Goal: Navigation & Orientation: Find specific page/section

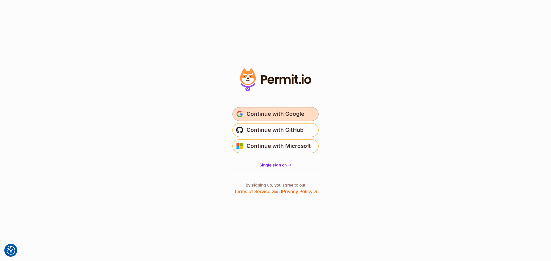
click at [283, 115] on span "Continue with Google" at bounding box center [276, 114] width 58 height 9
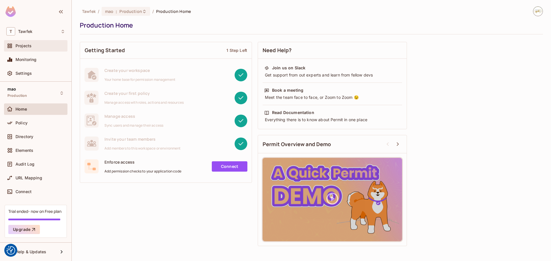
click at [36, 43] on div "Projects" at bounding box center [35, 45] width 59 height 7
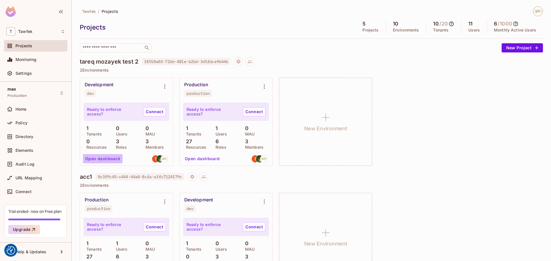
click at [112, 157] on button "Open dashboard" at bounding box center [103, 158] width 40 height 9
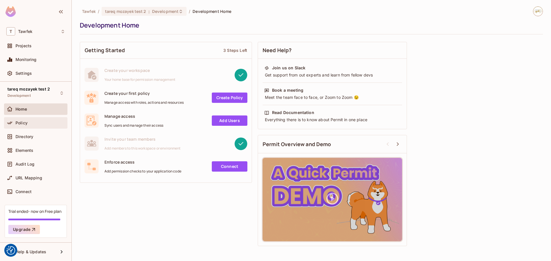
click at [41, 125] on div "Policy" at bounding box center [40, 123] width 50 height 5
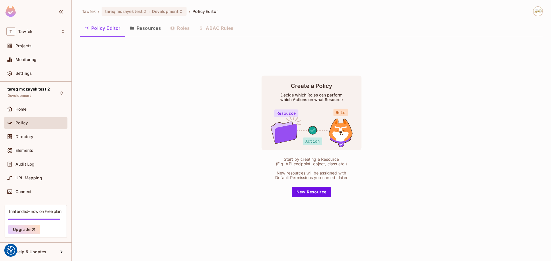
click at [143, 32] on button "Resources" at bounding box center [145, 28] width 40 height 14
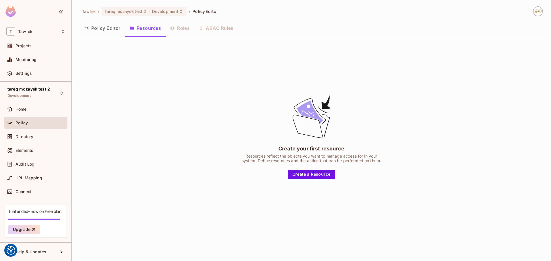
click at [118, 28] on button "Policy Editor" at bounding box center [102, 28] width 45 height 14
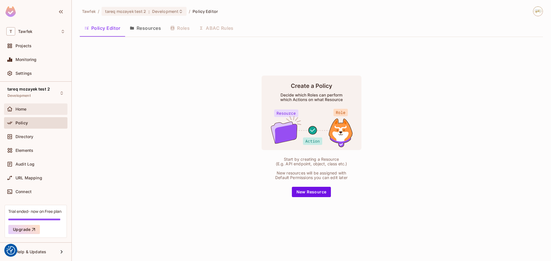
click at [25, 114] on div "Home" at bounding box center [35, 109] width 63 height 11
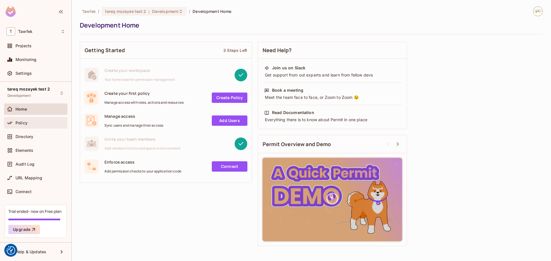
click at [31, 120] on div "Policy" at bounding box center [35, 123] width 59 height 7
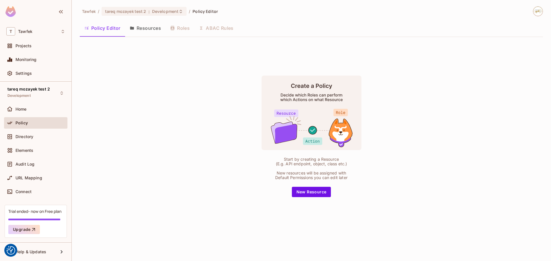
click at [149, 26] on button "Resources" at bounding box center [145, 28] width 40 height 14
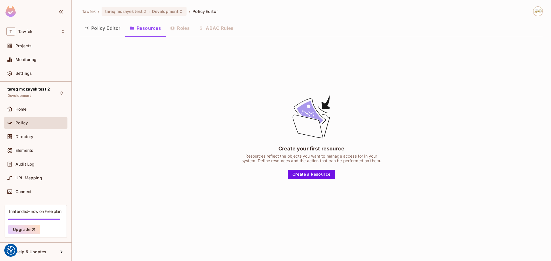
click at [108, 34] on button "Policy Editor" at bounding box center [102, 28] width 45 height 14
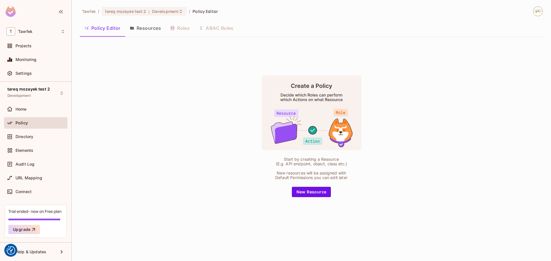
click at [135, 27] on button "Resources" at bounding box center [145, 28] width 40 height 14
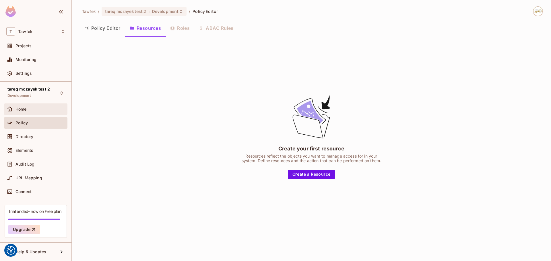
click at [31, 113] on div "Home" at bounding box center [35, 109] width 63 height 11
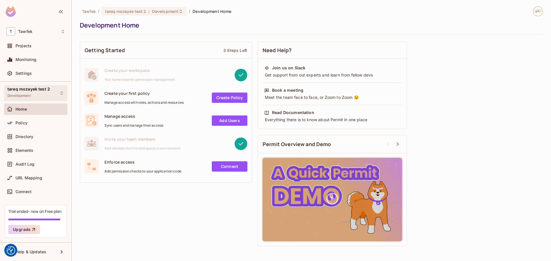
click at [49, 87] on div "tareq mozayek test 2 Development" at bounding box center [35, 93] width 63 height 16
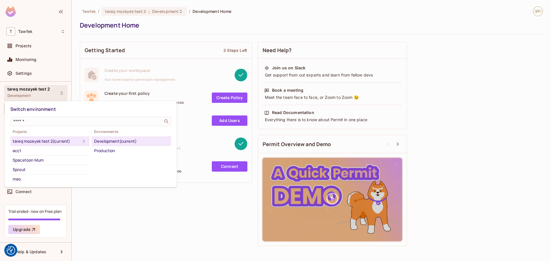
click at [51, 95] on div at bounding box center [275, 130] width 551 height 261
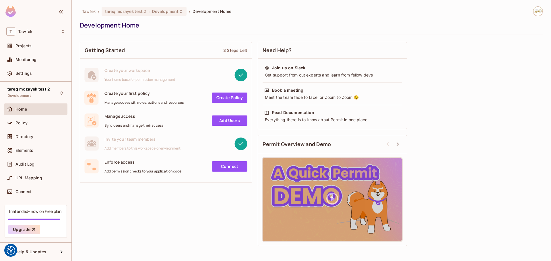
click at [51, 95] on div "tareq mozayek test 2 Development" at bounding box center [35, 93] width 63 height 16
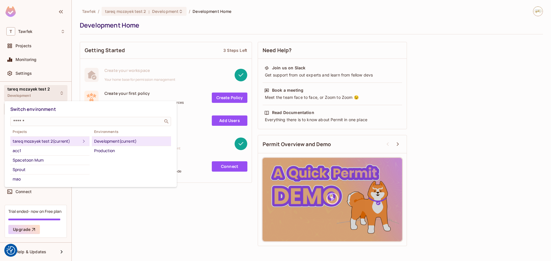
click at [46, 140] on div "tareq mozayek test 2 (current)" at bounding box center [47, 141] width 68 height 7
click at [80, 44] on div at bounding box center [275, 130] width 551 height 261
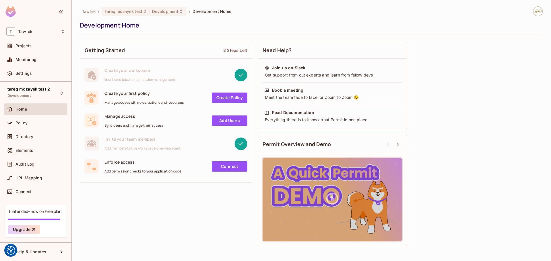
click at [31, 110] on div "Home" at bounding box center [40, 109] width 50 height 5
click at [32, 136] on span "Directory" at bounding box center [24, 137] width 18 height 5
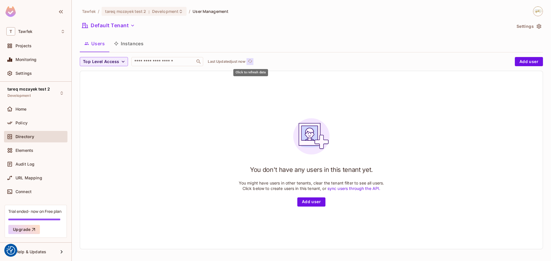
click at [251, 61] on icon "refresh" at bounding box center [250, 61] width 5 height 5
click at [249, 61] on icon "refresh" at bounding box center [250, 61] width 5 height 3
click at [250, 61] on icon "refresh" at bounding box center [250, 61] width 5 height 5
click at [248, 61] on button "Click to refresh data" at bounding box center [250, 61] width 7 height 7
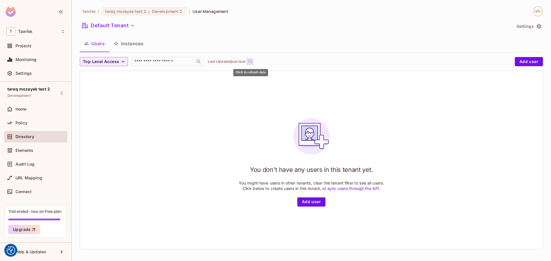
click at [248, 61] on button "Click to refresh data" at bounding box center [250, 61] width 7 height 7
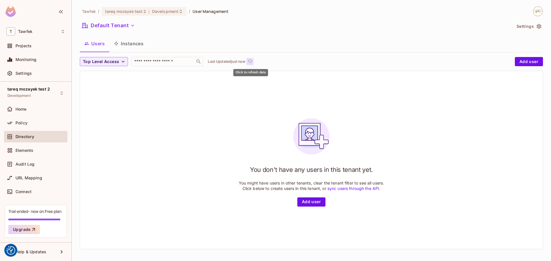
click at [248, 61] on button "Click to refresh data" at bounding box center [250, 61] width 7 height 7
click at [251, 62] on icon "refresh" at bounding box center [250, 61] width 5 height 5
click at [126, 44] on button "Instances" at bounding box center [128, 43] width 39 height 14
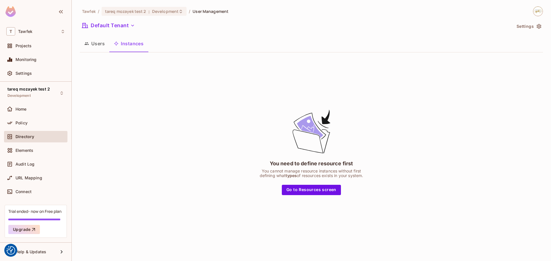
click at [100, 46] on button "Users" at bounding box center [95, 43] width 30 height 14
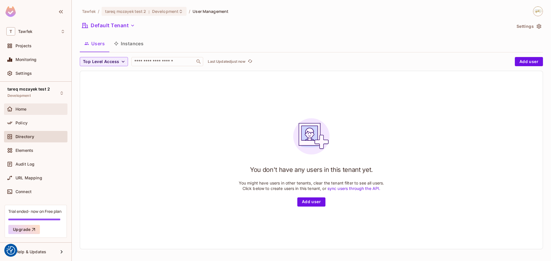
click at [30, 112] on div "Home" at bounding box center [35, 109] width 59 height 7
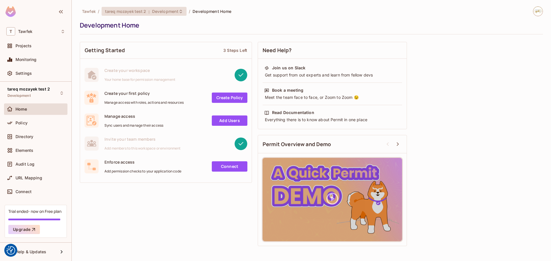
click at [139, 11] on span "tareq mozayek test 2" at bounding box center [125, 11] width 41 height 5
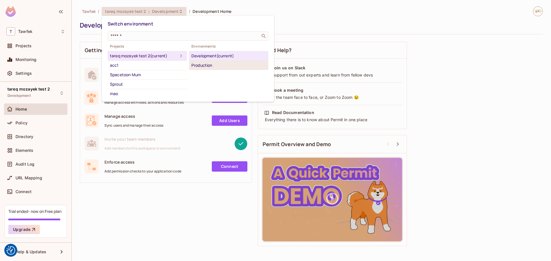
click at [203, 69] on div "Production" at bounding box center [228, 65] width 75 height 7
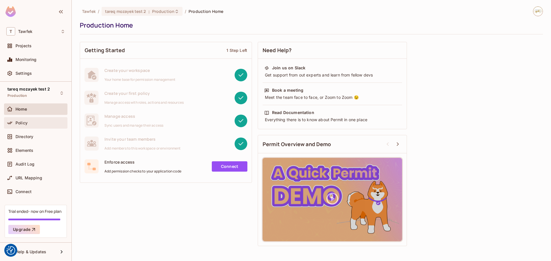
click at [35, 127] on div "Policy" at bounding box center [35, 122] width 63 height 11
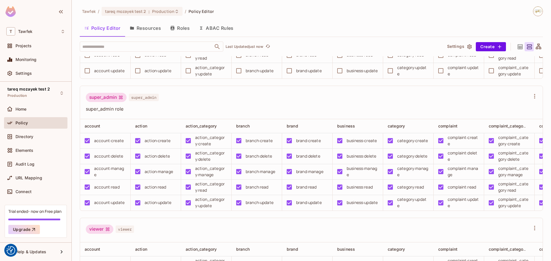
scroll to position [574, 0]
